Goal: Task Accomplishment & Management: Use online tool/utility

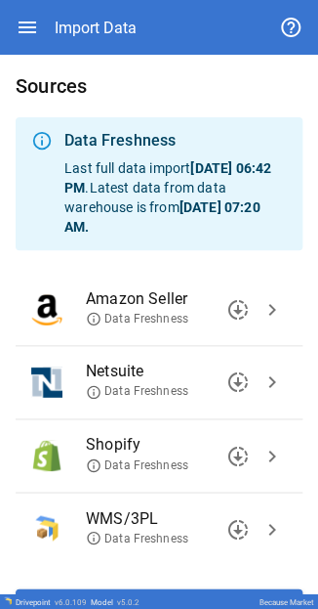
click at [101, 2] on span "chevron_right" at bounding box center [272, 381] width 23 height 23
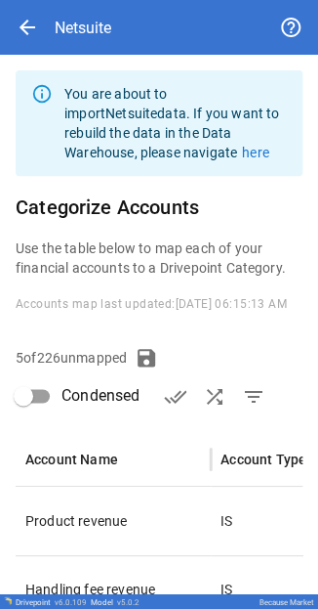
click at [101, 2] on span "filter_list" at bounding box center [252, 396] width 23 height 23
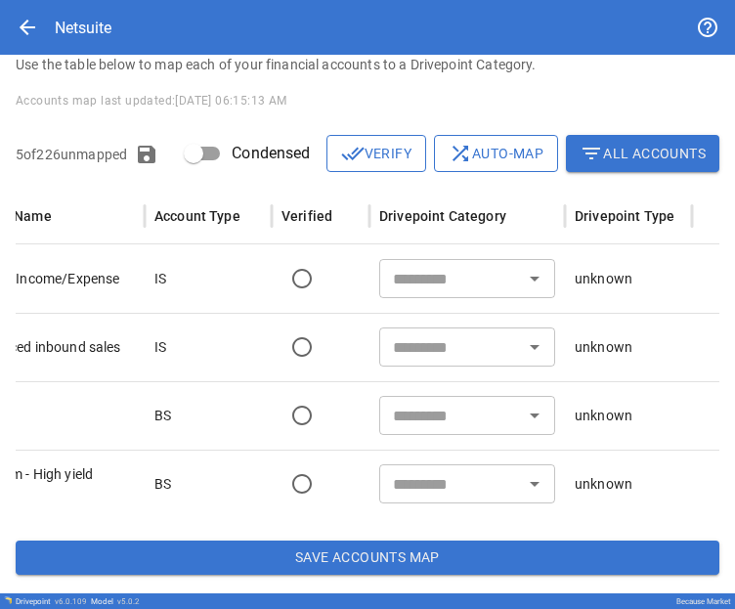
click at [101, 2] on input "text" at bounding box center [451, 346] width 132 height 27
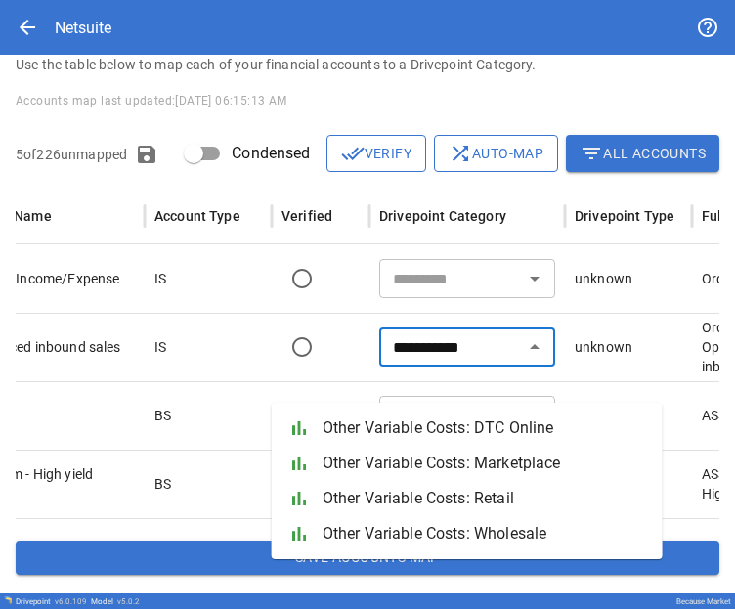
click at [101, 2] on span "Other Variable Costs: DTC Online" at bounding box center [484, 427] width 324 height 23
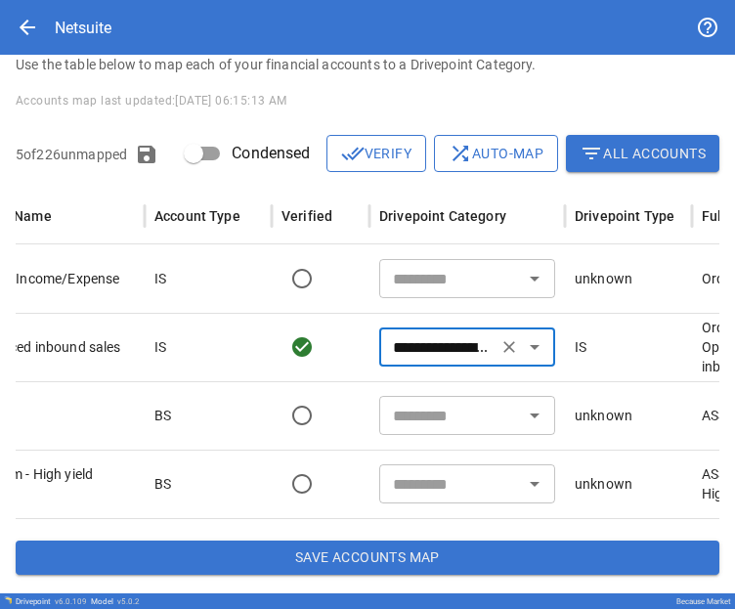
type input "**********"
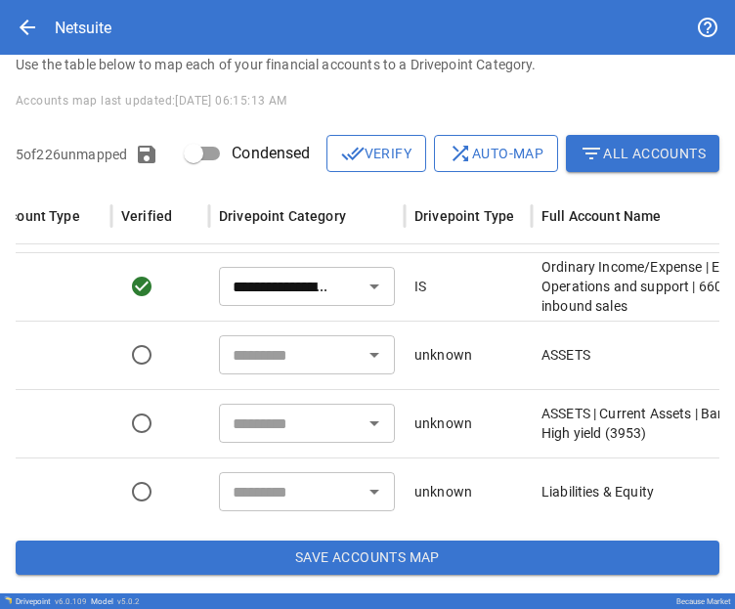
click at [101, 2] on input "text" at bounding box center [291, 422] width 132 height 27
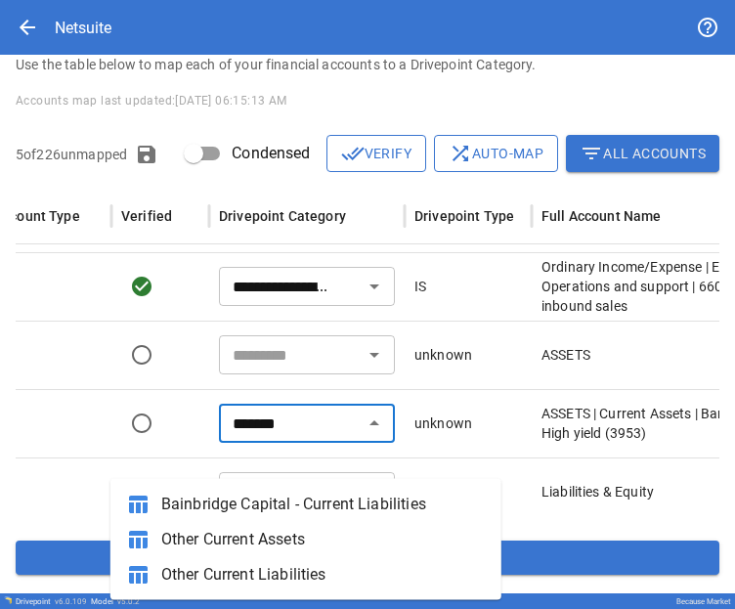
click at [101, 2] on span "Other Current Assets" at bounding box center [323, 538] width 324 height 23
type input "**********"
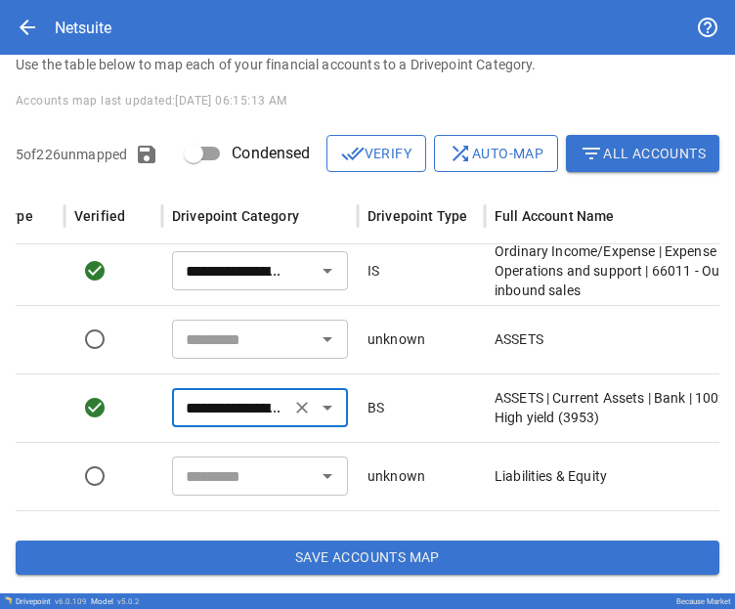
click at [101, 2] on icon "button" at bounding box center [146, 154] width 23 height 23
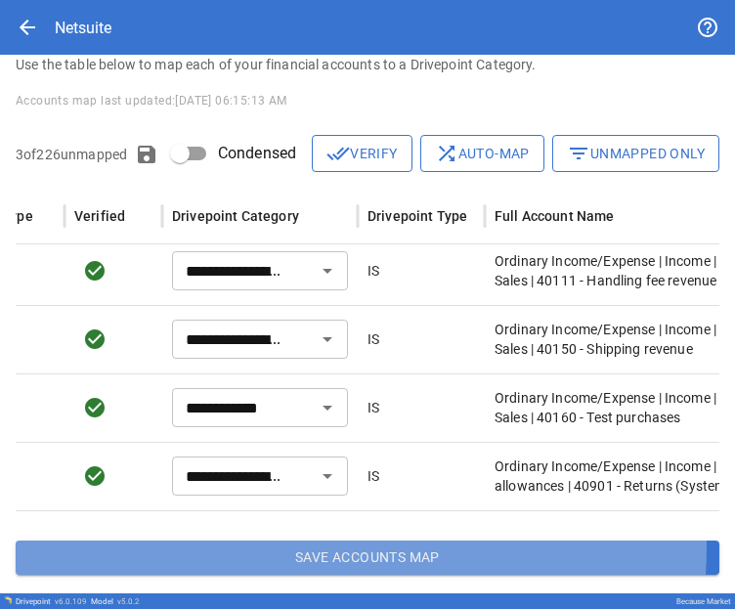
click at [101, 2] on button "Save Accounts Map" at bounding box center [367, 557] width 703 height 35
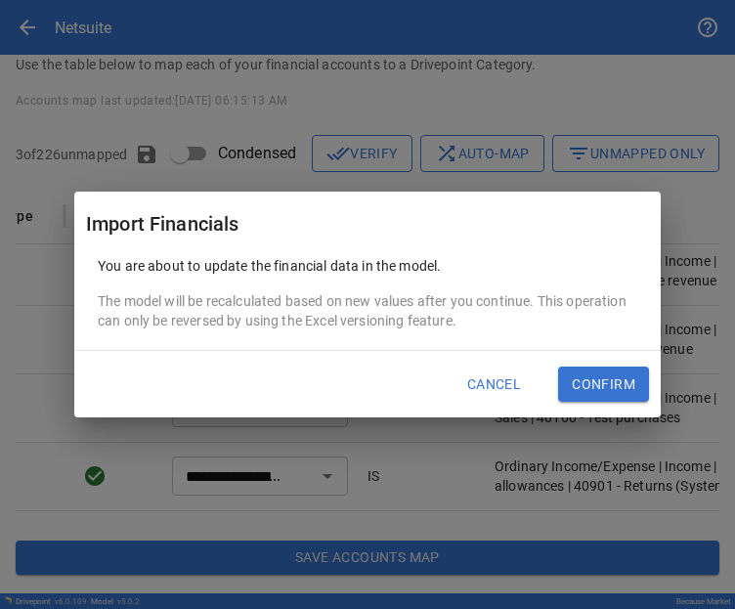
click at [101, 2] on button "Confirm" at bounding box center [603, 383] width 91 height 35
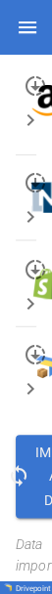
scroll to position [574, 0]
